Goal: Communication & Community: Answer question/provide support

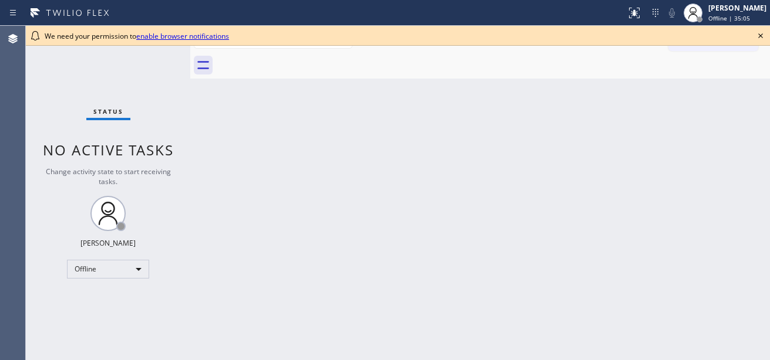
click at [695, 38] on icon at bounding box center [760, 36] width 14 height 14
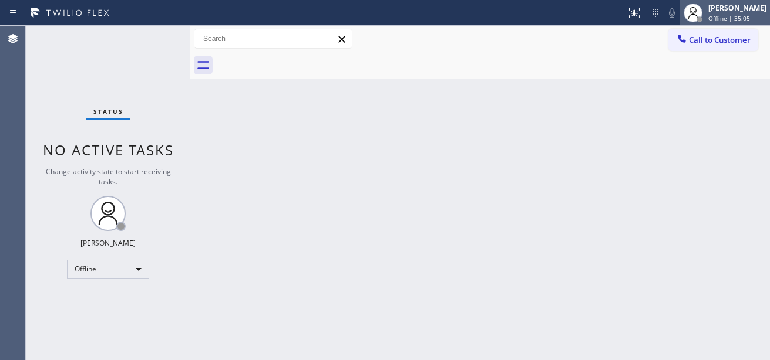
click at [695, 11] on div "[PERSON_NAME]" at bounding box center [737, 8] width 58 height 10
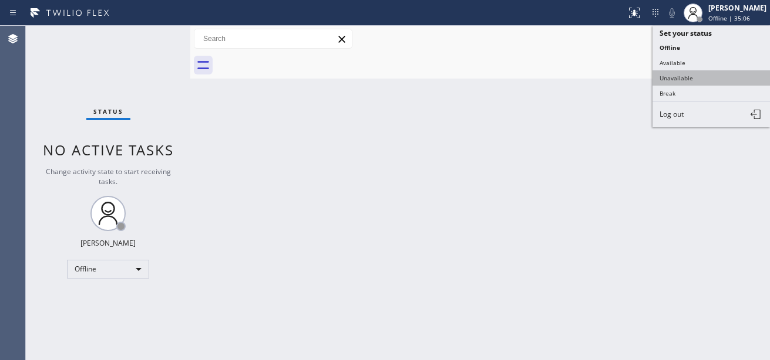
click at [675, 81] on button "Unavailable" at bounding box center [710, 77] width 117 height 15
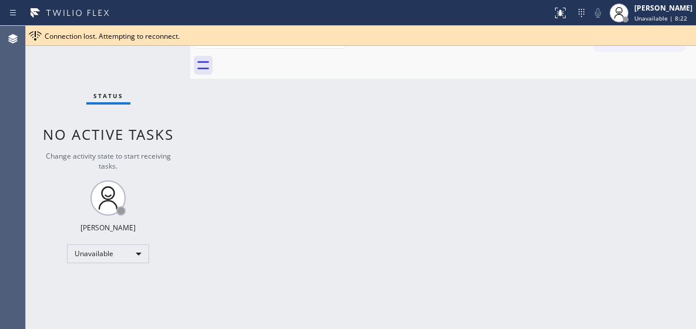
click at [635, 39] on div "Connection lost. Attempting to reconnect." at bounding box center [368, 36] width 646 height 10
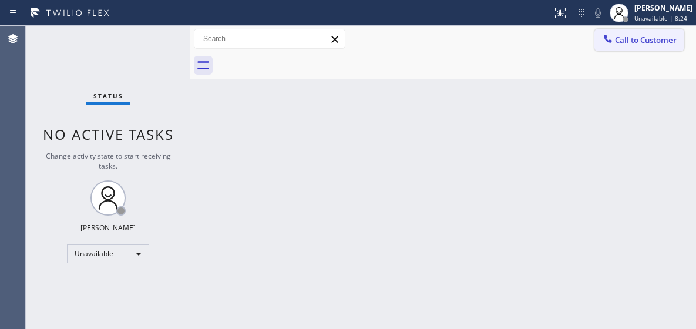
click at [649, 36] on span "Call to Customer" at bounding box center [646, 40] width 62 height 11
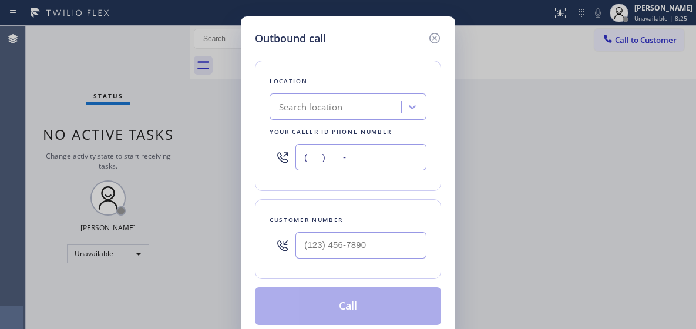
click at [321, 159] on input "(___) ___-____" at bounding box center [360, 157] width 131 height 26
paste input "833) 692-2271"
type input "[PHONE_NUMBER]"
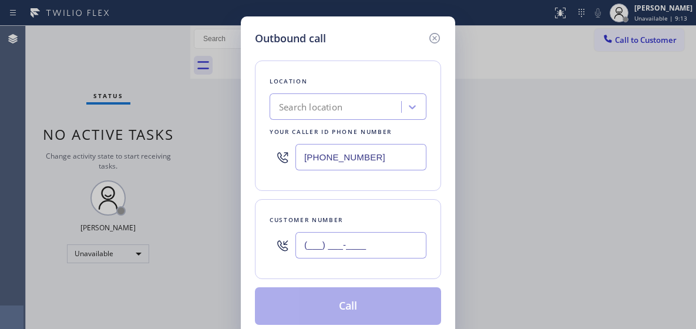
click at [313, 248] on input "(___) ___-____" at bounding box center [360, 245] width 131 height 26
paste input "310) 963-2429"
type input "[PHONE_NUMBER]"
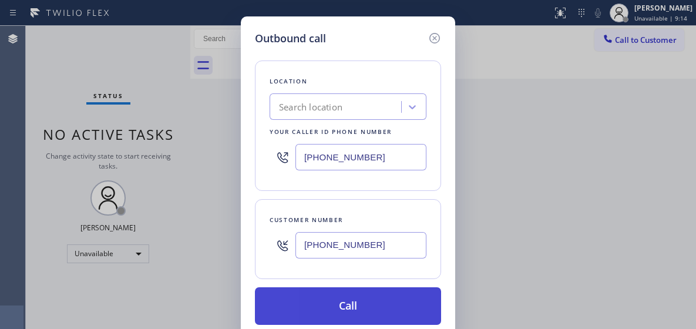
click at [316, 305] on button "Call" at bounding box center [348, 306] width 186 height 38
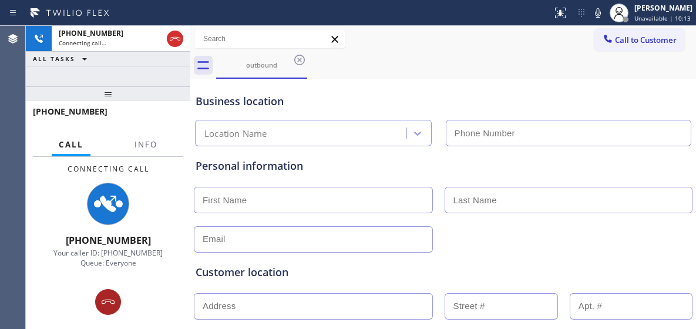
click at [103, 301] on icon at bounding box center [108, 302] width 14 height 14
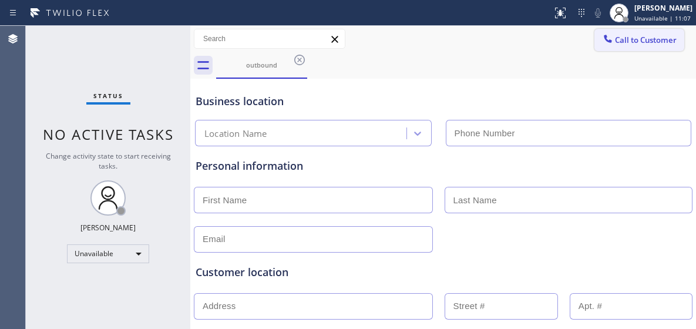
click at [663, 32] on button "Call to Customer" at bounding box center [639, 40] width 90 height 22
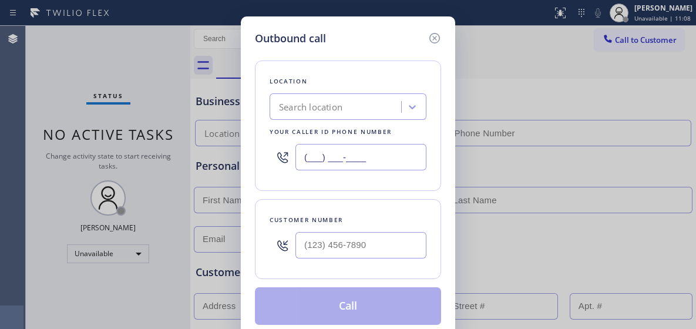
click at [336, 157] on input "(___) ___-____" at bounding box center [360, 157] width 131 height 26
paste input "805) 386-9115"
click at [332, 156] on input "[PHONE_NUMBER]" at bounding box center [360, 157] width 131 height 26
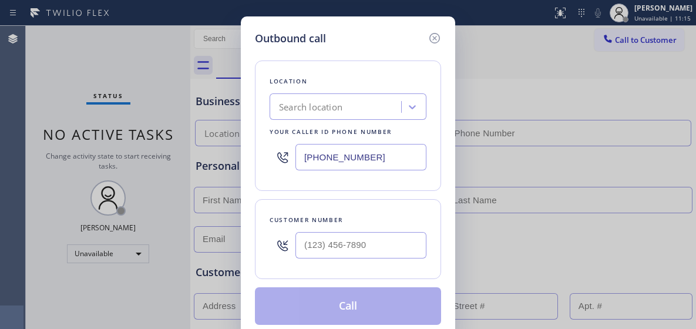
click at [332, 156] on input "[PHONE_NUMBER]" at bounding box center [360, 157] width 131 height 26
paste input "text"
type input "[PHONE_NUMBER]"
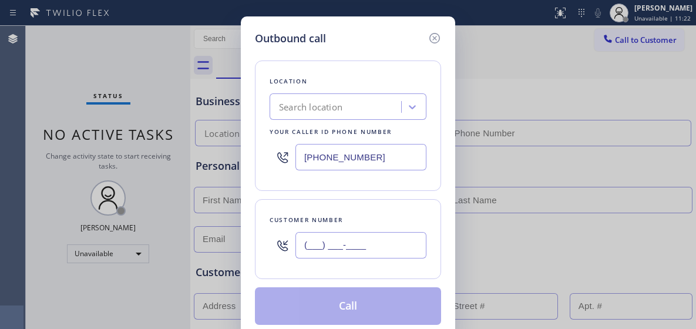
click at [325, 234] on input "(___) ___-____" at bounding box center [360, 245] width 131 height 26
paste input "818) 431-0945"
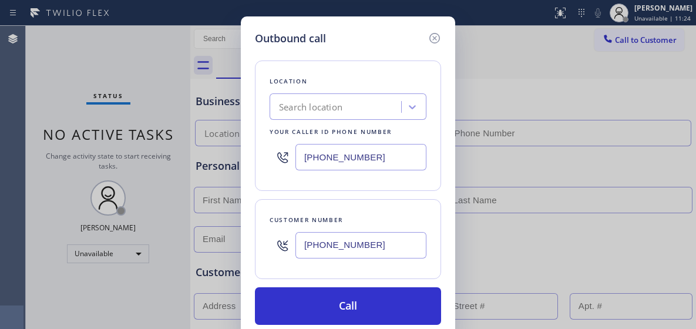
type input "[PHONE_NUMBER]"
click at [323, 155] on input "[PHONE_NUMBER]" at bounding box center [360, 157] width 131 height 26
paste input "text"
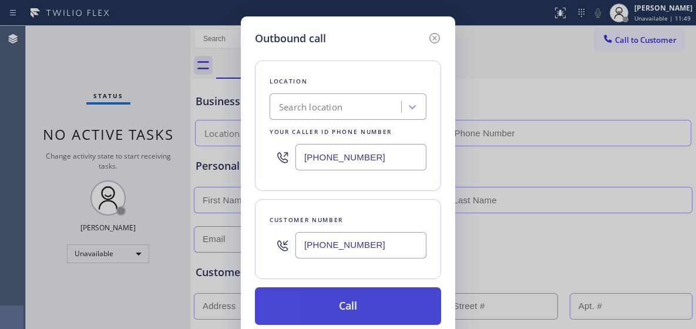
click at [348, 295] on button "Call" at bounding box center [348, 306] width 186 height 38
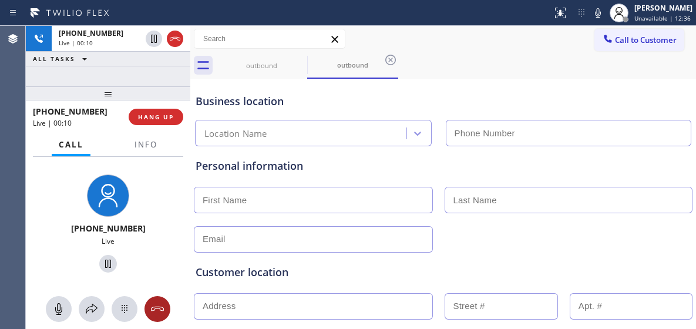
click at [163, 303] on icon at bounding box center [157, 309] width 14 height 14
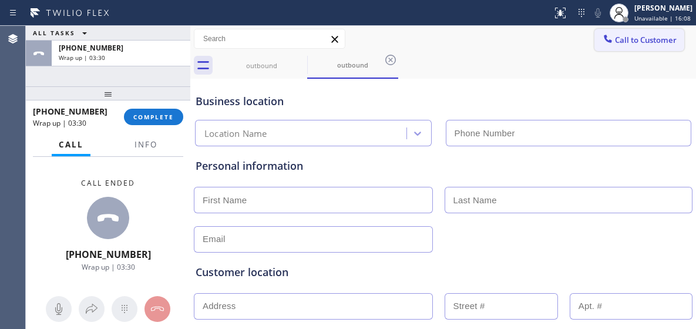
click at [648, 41] on span "Call to Customer" at bounding box center [646, 40] width 62 height 11
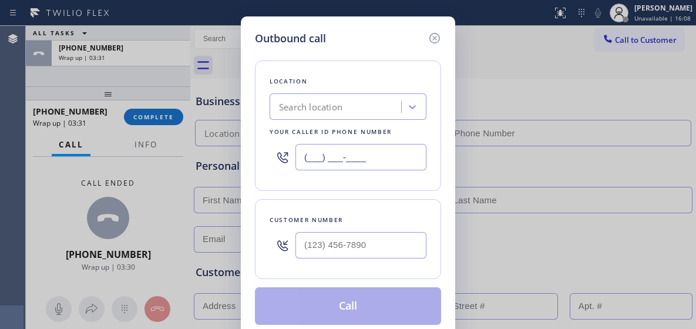
click at [343, 157] on input "(___) ___-____" at bounding box center [360, 157] width 131 height 26
paste input "877) 764-0430"
type input "[PHONE_NUMBER]"
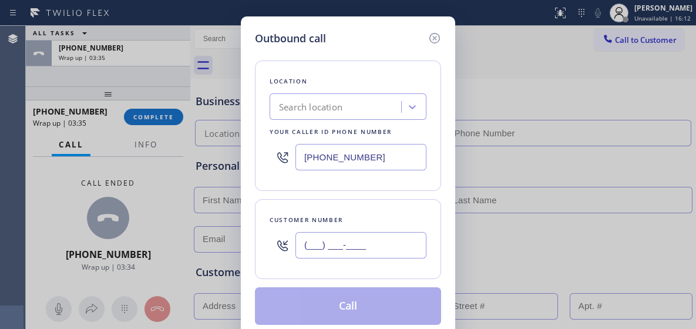
click at [323, 254] on input "(___) ___-____" at bounding box center [360, 245] width 131 height 26
paste input "678) 733-5691"
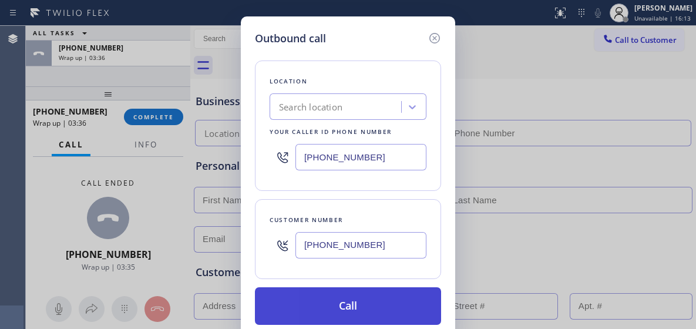
type input "[PHONE_NUMBER]"
click at [332, 300] on button "Call" at bounding box center [348, 306] width 186 height 38
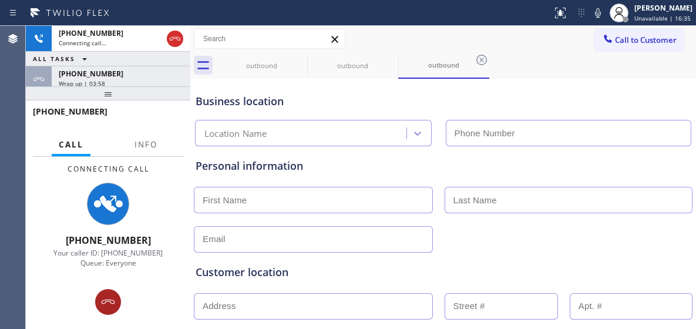
click at [100, 301] on div at bounding box center [108, 302] width 26 height 14
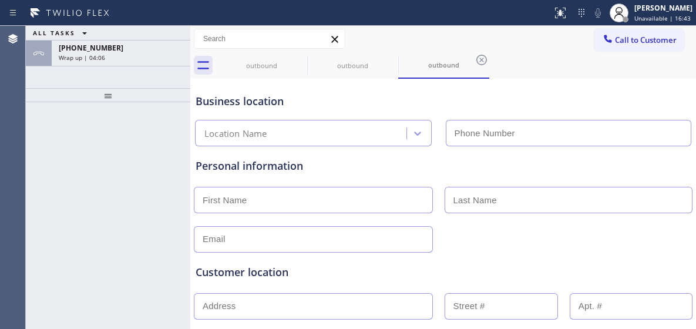
drag, startPoint x: 140, startPoint y: 103, endPoint x: 95, endPoint y: 217, distance: 122.5
click at [95, 217] on div at bounding box center [108, 215] width 164 height 227
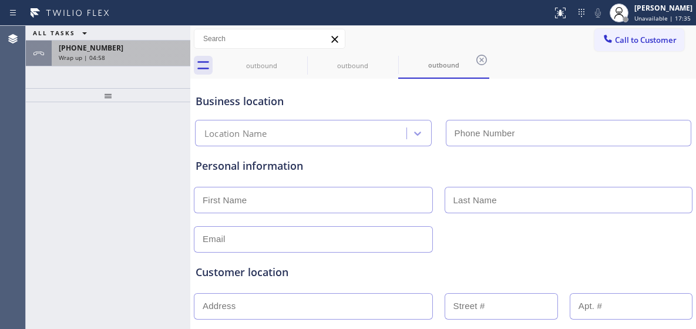
click at [72, 64] on div "[PHONE_NUMBER] Wrap up | 04:58" at bounding box center [119, 54] width 134 height 26
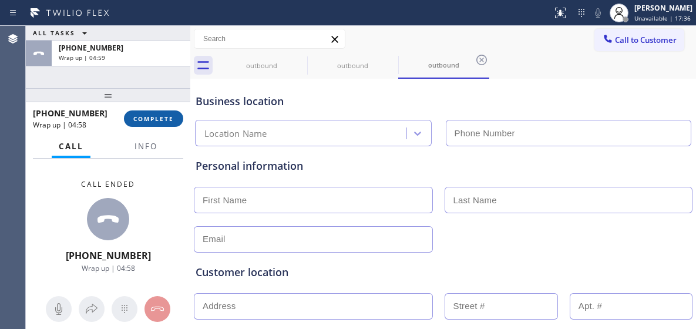
click at [163, 126] on button "COMPLETE" at bounding box center [153, 118] width 59 height 16
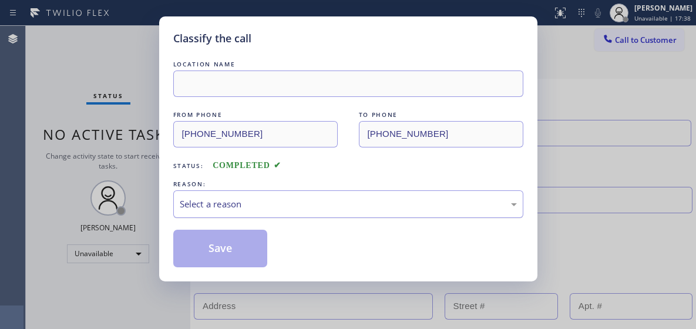
click at [286, 208] on div "Select a reason" at bounding box center [348, 204] width 337 height 14
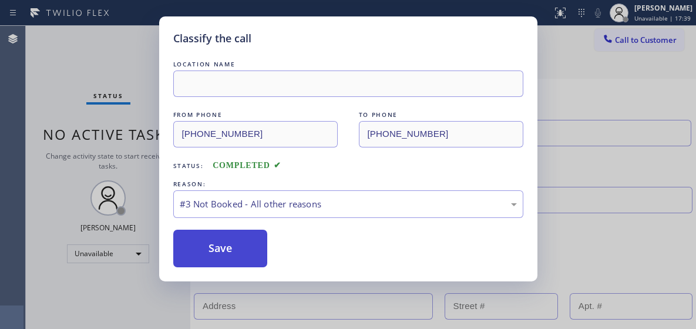
click at [248, 240] on button "Save" at bounding box center [220, 249] width 95 height 38
